Goal: Check status: Check status

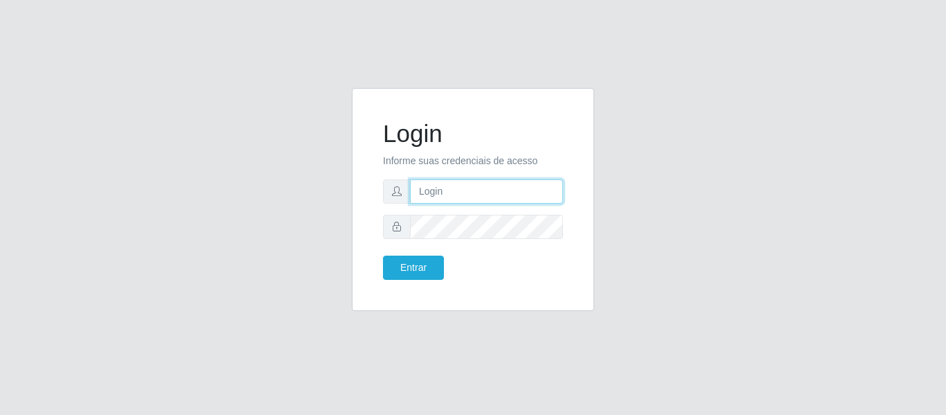
click at [449, 183] on input "text" at bounding box center [486, 191] width 153 height 24
type input "[EMAIL_ADDRESS][DOMAIN_NAME]"
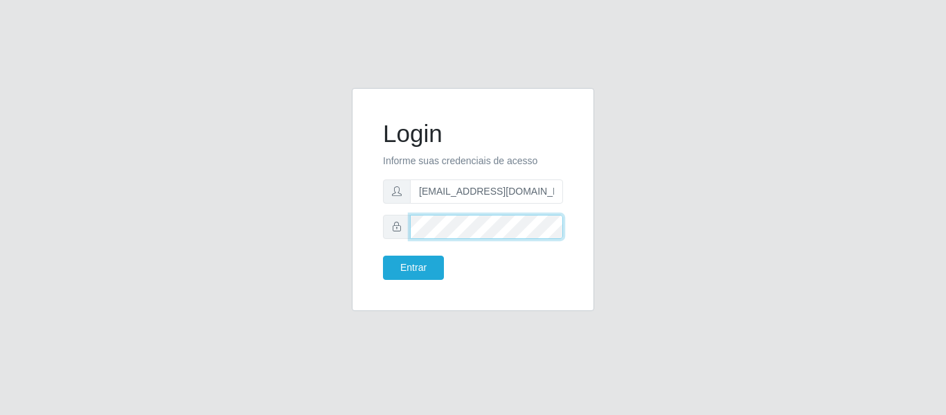
click at [383, 255] on button "Entrar" at bounding box center [413, 267] width 61 height 24
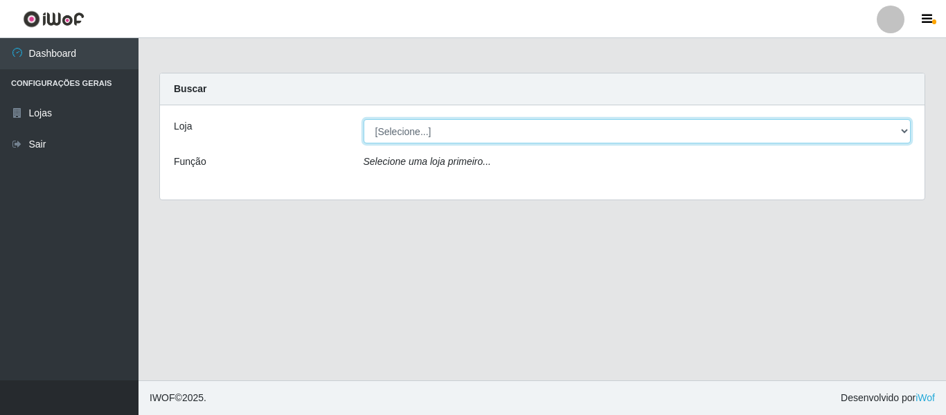
click at [894, 129] on select "[Selecione...] SuperFácil Atacado - São Gonçalo do Amarante" at bounding box center [637, 131] width 548 height 24
select select "408"
click at [363, 119] on select "[Selecione...] SuperFácil Atacado - São Gonçalo do Amarante" at bounding box center [637, 131] width 548 height 24
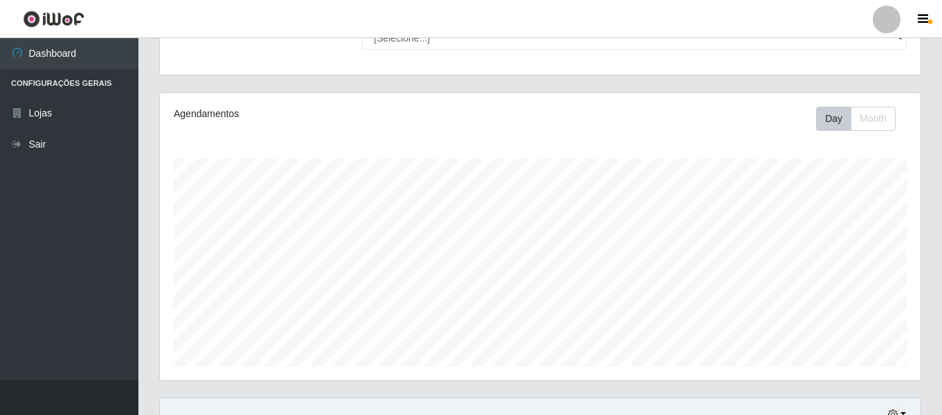
scroll to position [258, 0]
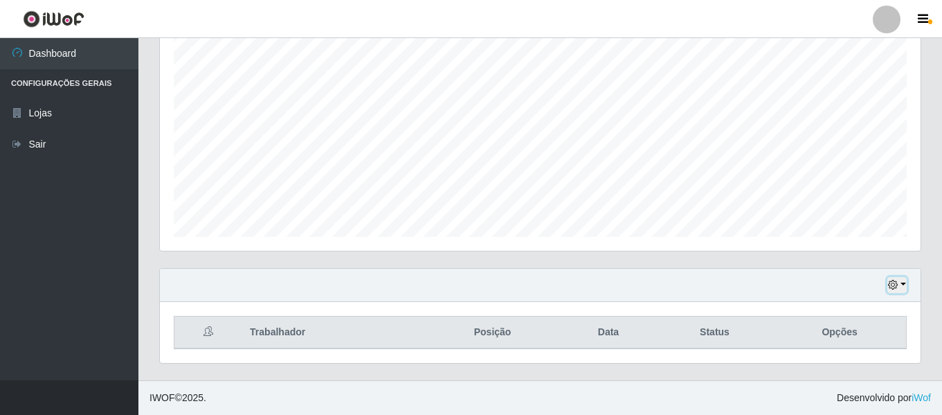
click at [892, 287] on icon "button" at bounding box center [893, 285] width 10 height 10
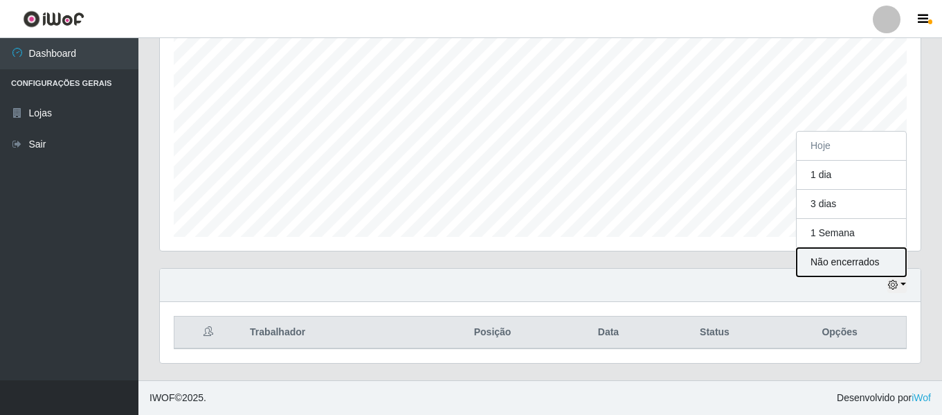
click at [853, 260] on button "Não encerrados" at bounding box center [851, 262] width 109 height 28
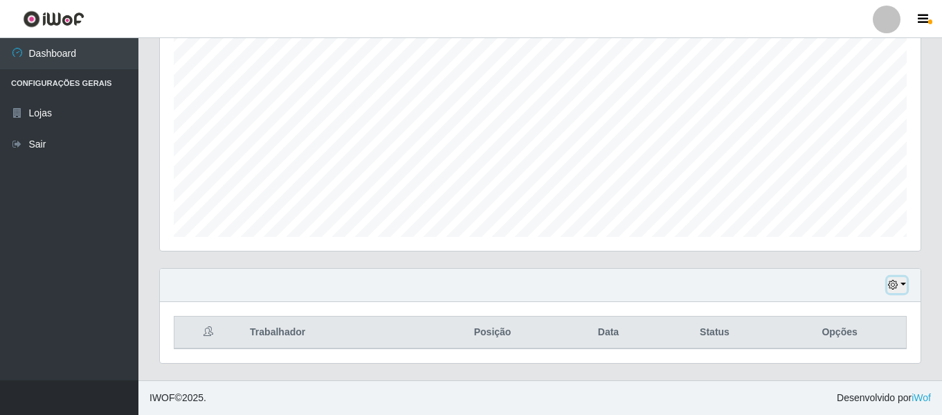
click at [892, 286] on icon "button" at bounding box center [893, 285] width 10 height 10
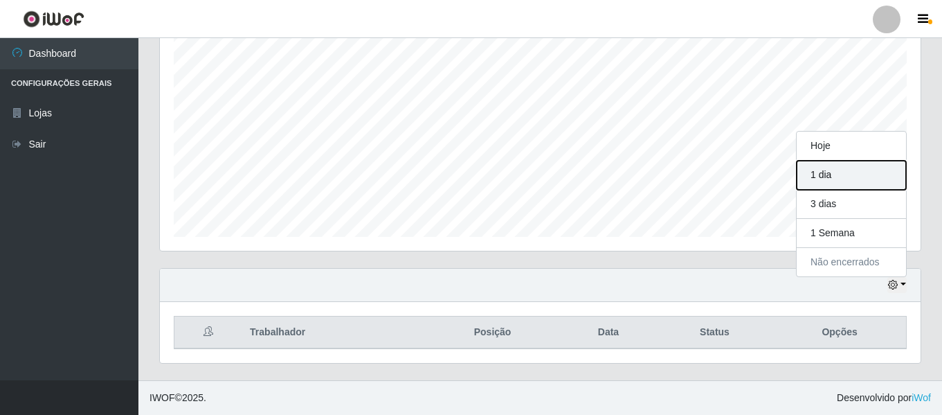
click at [829, 179] on button "1 dia" at bounding box center [851, 175] width 109 height 29
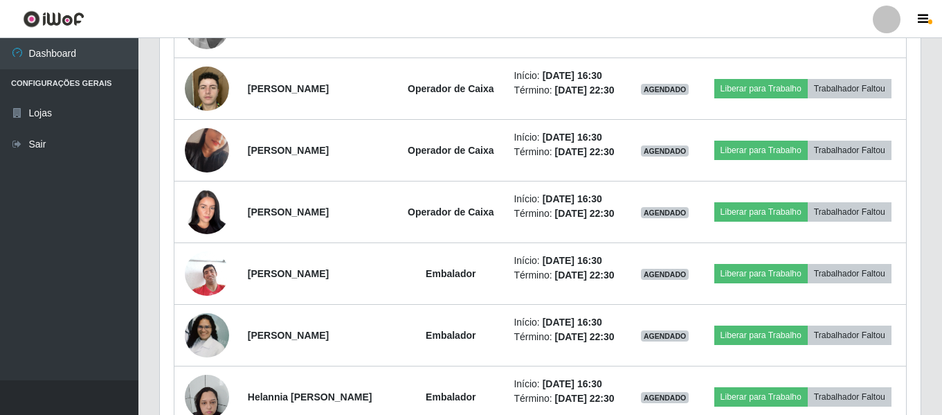
scroll to position [881, 0]
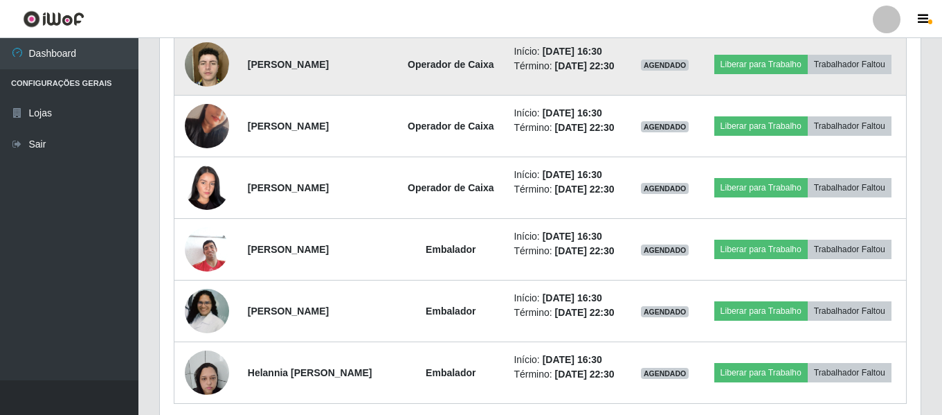
click at [210, 93] on img at bounding box center [207, 64] width 44 height 59
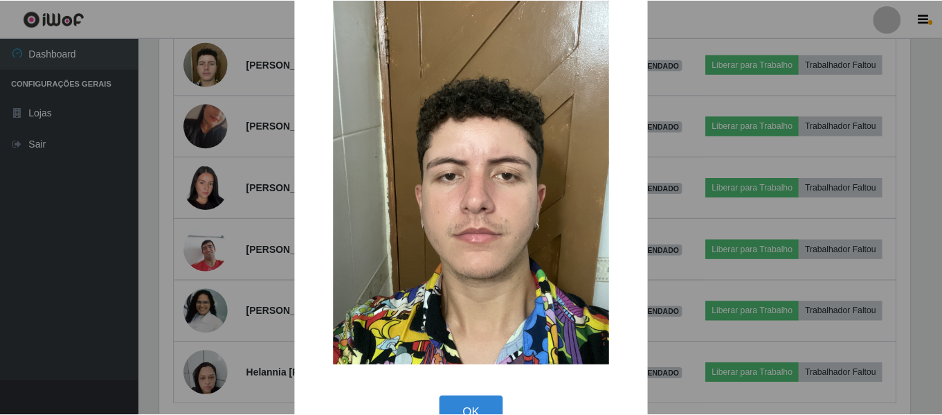
scroll to position [75, 0]
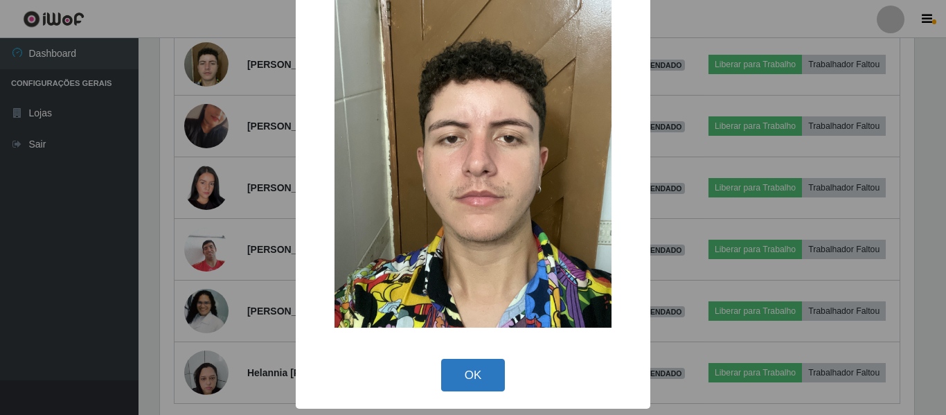
click at [472, 371] on button "OK" at bounding box center [473, 375] width 64 height 33
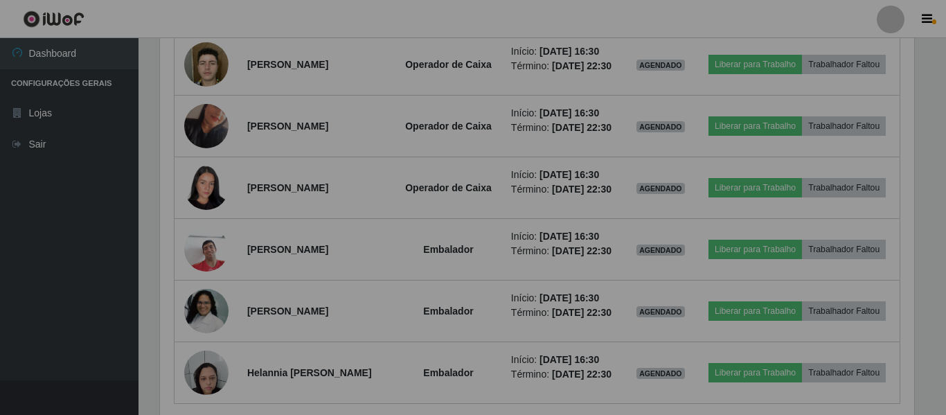
scroll to position [287, 761]
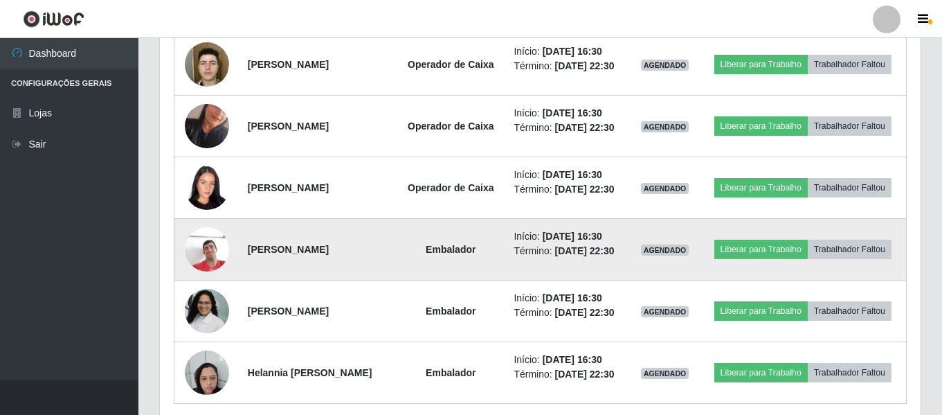
click at [213, 278] on img at bounding box center [207, 248] width 44 height 59
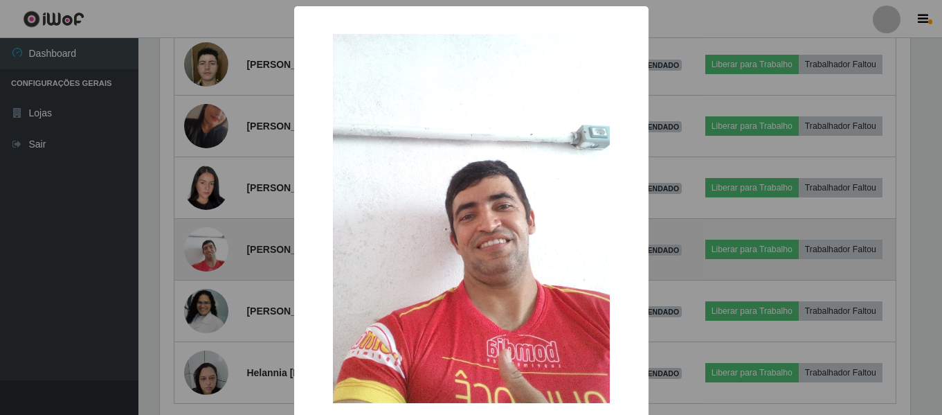
scroll to position [287, 754]
click at [213, 344] on div "× OK Cancel" at bounding box center [473, 207] width 946 height 415
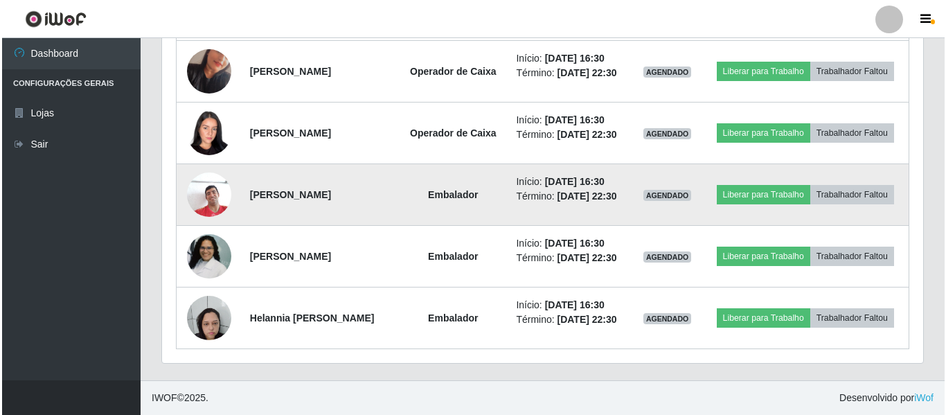
scroll to position [1050, 0]
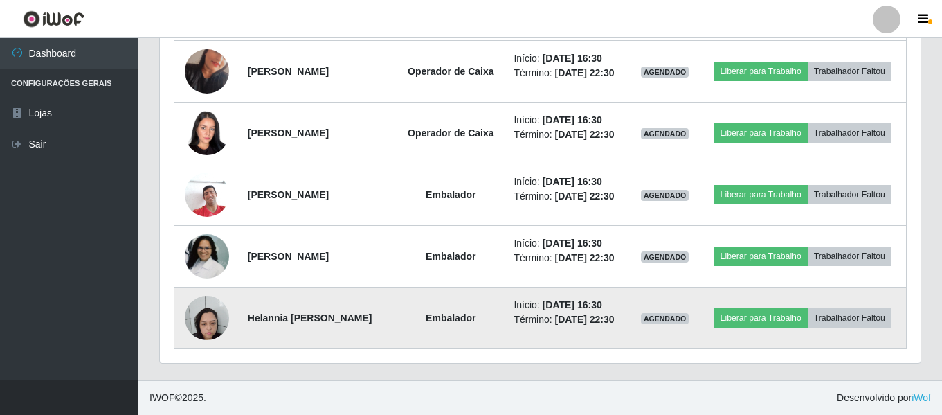
click at [206, 316] on img at bounding box center [207, 317] width 44 height 59
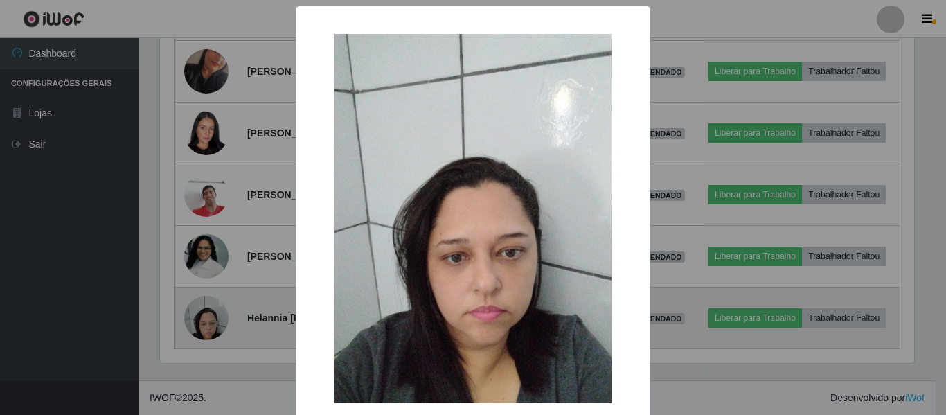
click at [206, 316] on div "× OK Cancel" at bounding box center [473, 207] width 946 height 415
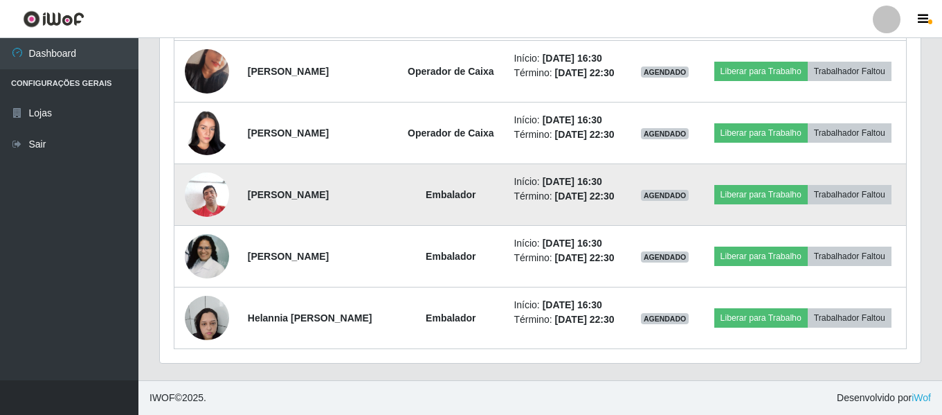
scroll to position [912, 0]
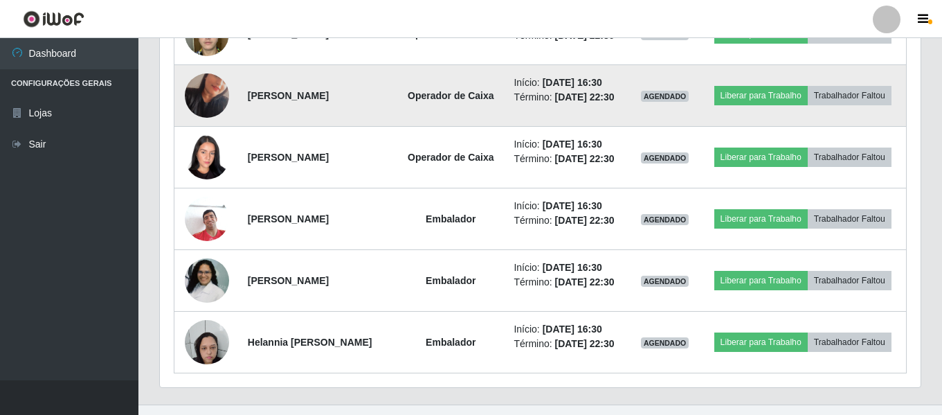
click at [205, 135] on img at bounding box center [207, 95] width 44 height 79
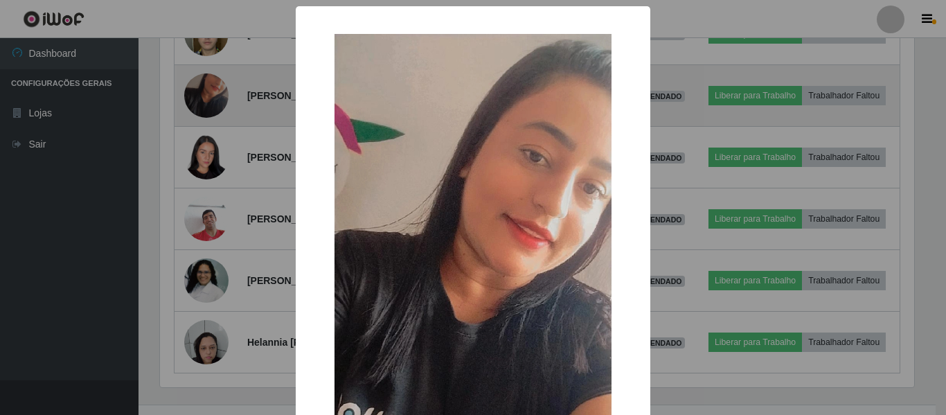
click at [205, 165] on div "× OK Cancel" at bounding box center [473, 207] width 946 height 415
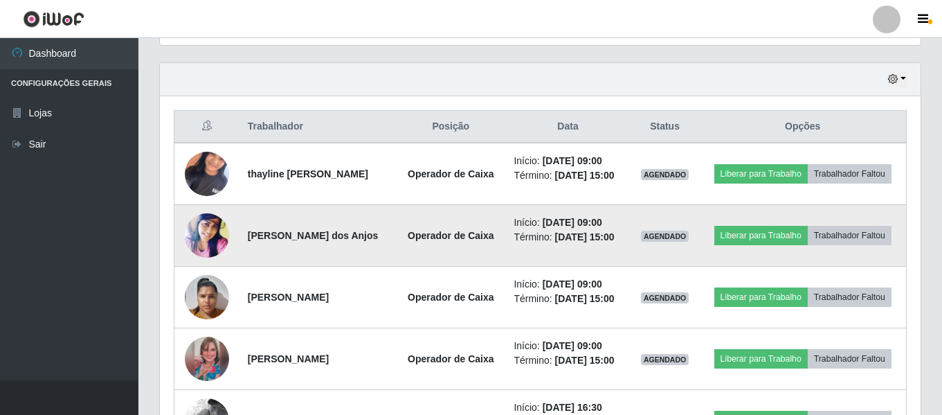
scroll to position [427, 0]
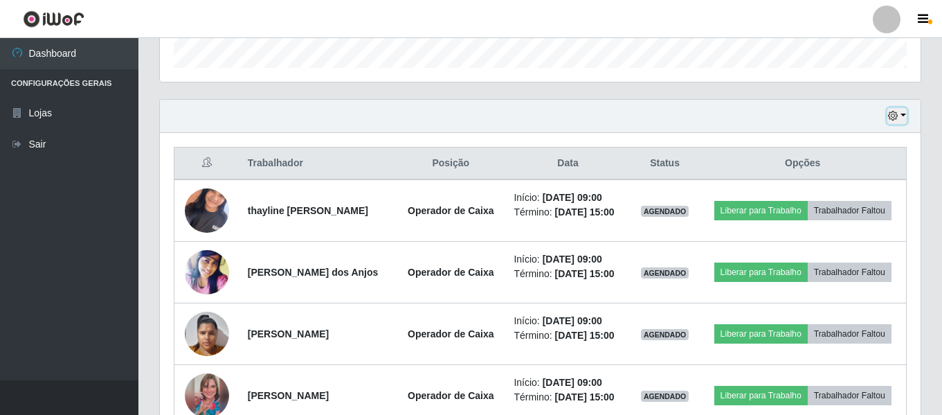
click at [894, 114] on icon "button" at bounding box center [893, 116] width 10 height 10
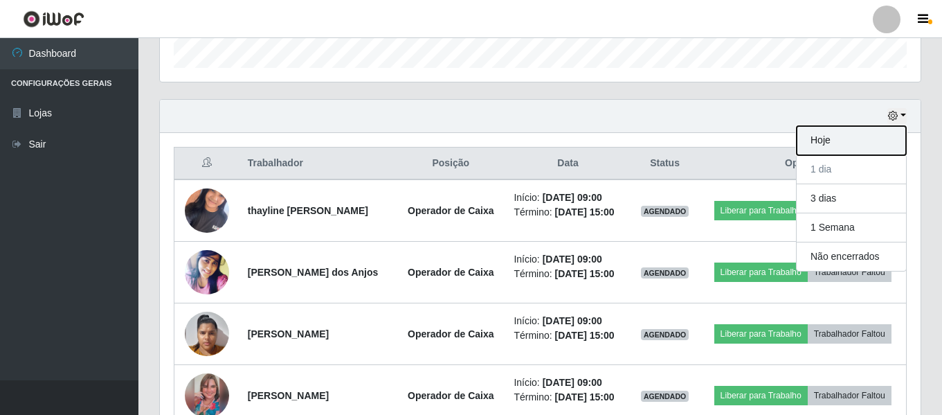
click at [849, 136] on button "Hoje" at bounding box center [851, 140] width 109 height 29
